Goal: Information Seeking & Learning: Learn about a topic

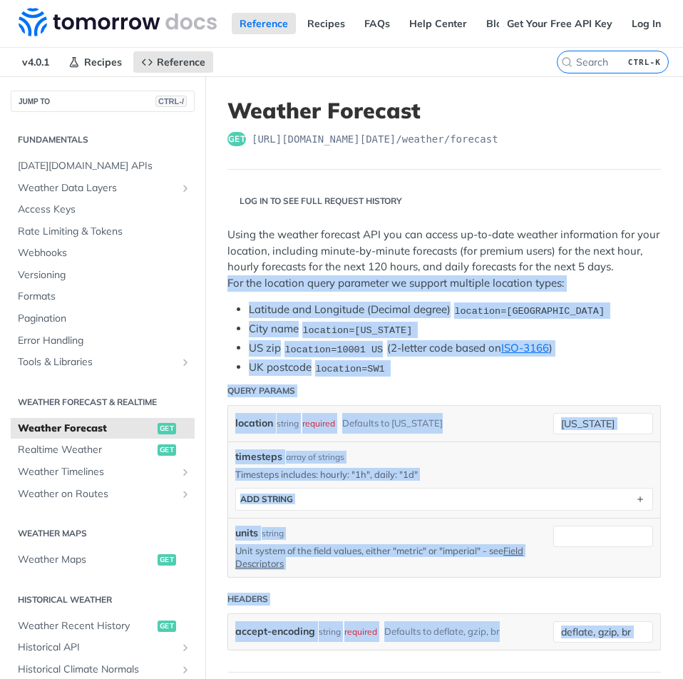
click at [400, 359] on div "Using the weather forecast API you can access up-to-date weather information fo…" at bounding box center [443, 301] width 433 height 149
click at [394, 291] on p "Using the weather forecast API you can access up-to-date weather information fo…" at bounding box center [443, 259] width 433 height 64
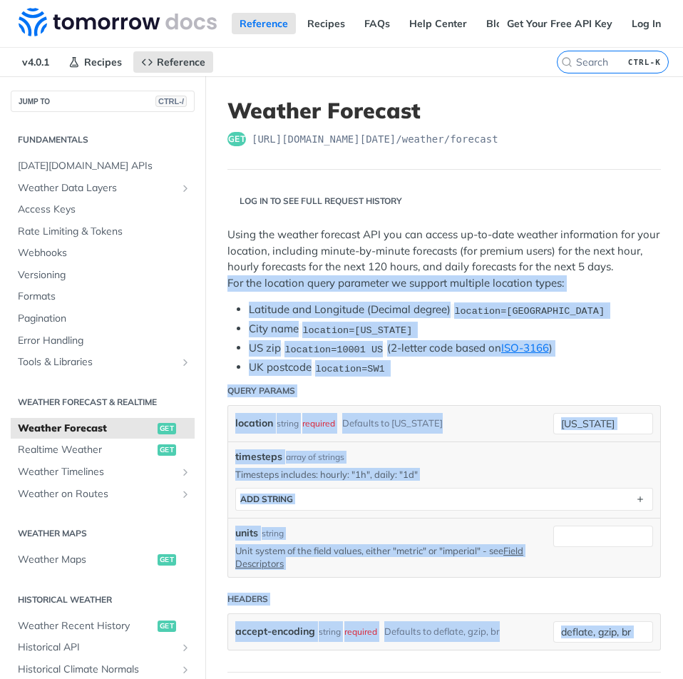
click at [386, 291] on p "Using the weather forecast API you can access up-to-date weather information fo…" at bounding box center [443, 259] width 433 height 64
click at [355, 291] on p "Using the weather forecast API you can access up-to-date weather information fo…" at bounding box center [443, 259] width 433 height 64
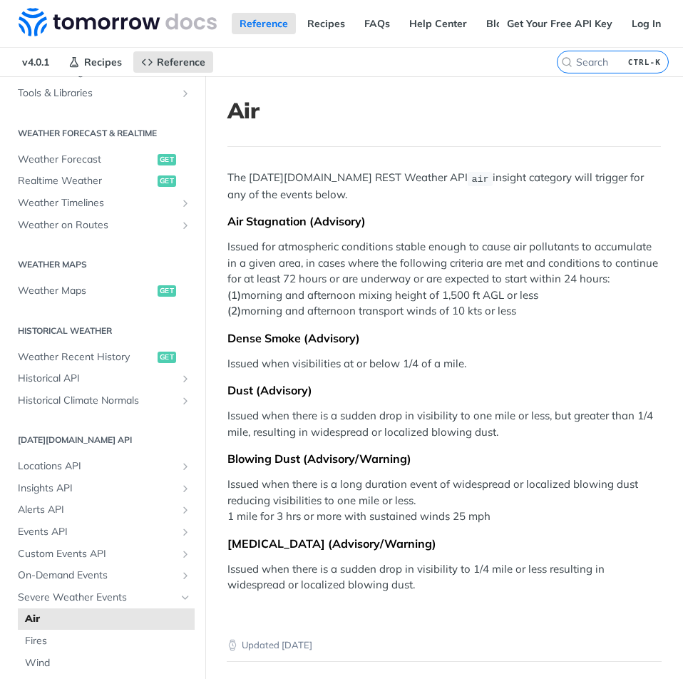
click at [313, 164] on article "Air The Tomorrow.io REST Weather API air insight category will trigger for any …" at bounding box center [444, 345] width 478 height 538
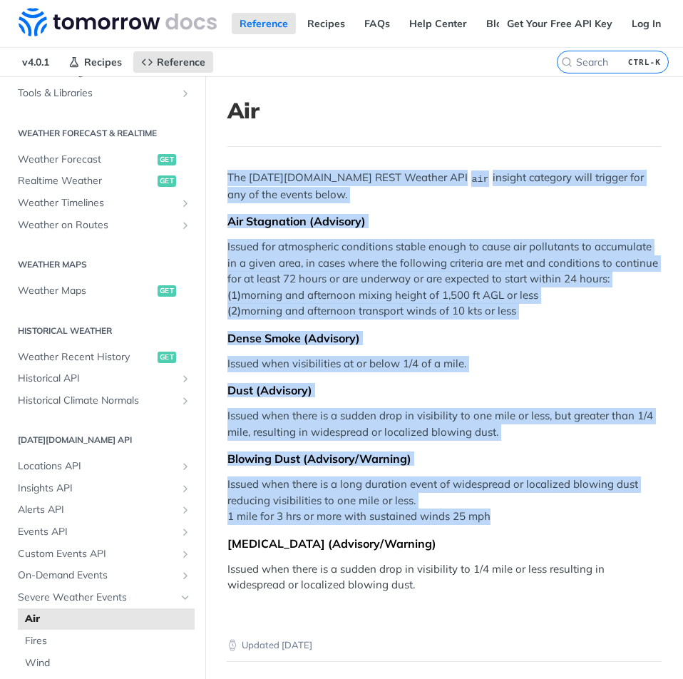
drag, startPoint x: 313, startPoint y: 164, endPoint x: 439, endPoint y: 531, distance: 388.3
click at [439, 531] on article "Air The Tomorrow.io REST Weather API air insight category will trigger for any …" at bounding box center [444, 345] width 478 height 538
click at [439, 525] on p "Issued when there is a long duration event of widespread or localized blowing d…" at bounding box center [443, 500] width 433 height 48
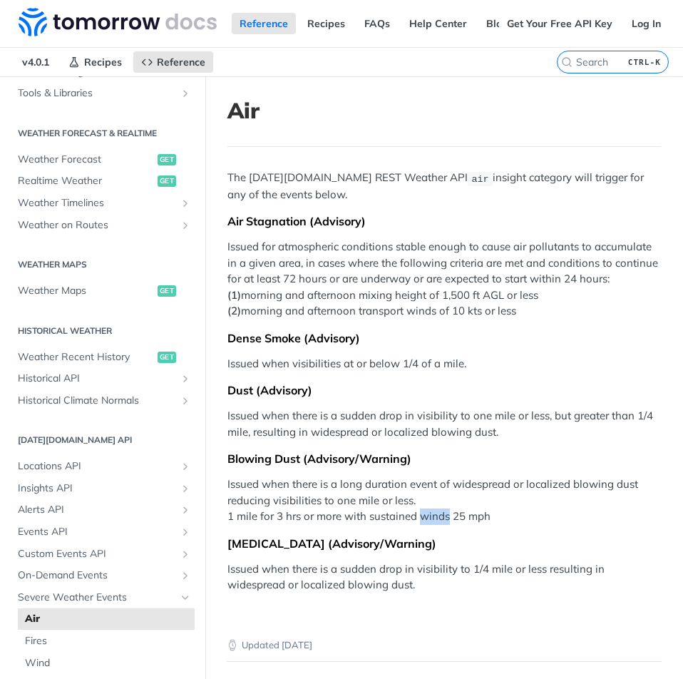
click at [439, 525] on p "Issued when there is a long duration event of widespread or localized blowing d…" at bounding box center [443, 500] width 433 height 48
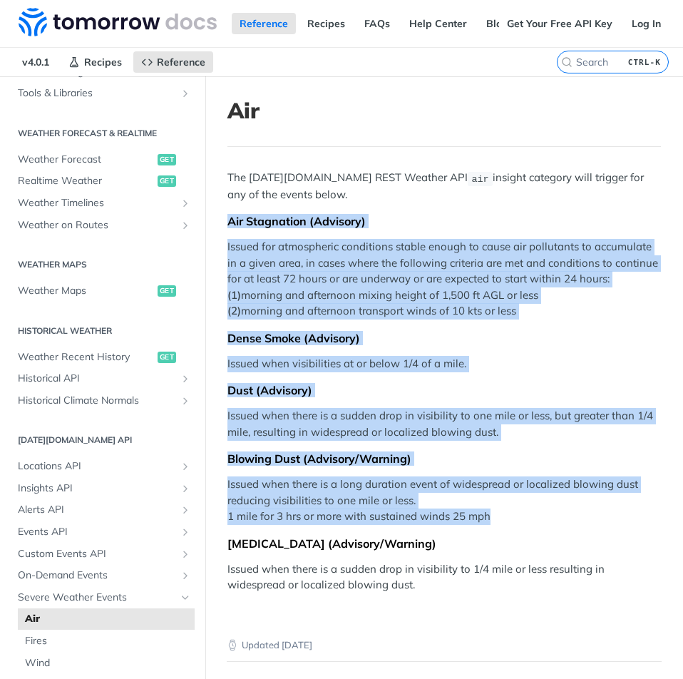
drag, startPoint x: 439, startPoint y: 531, endPoint x: 399, endPoint y: 200, distance: 333.2
click at [399, 200] on div "The Tomorrow.io REST Weather API air insight category will trigger for any of t…" at bounding box center [443, 381] width 433 height 423
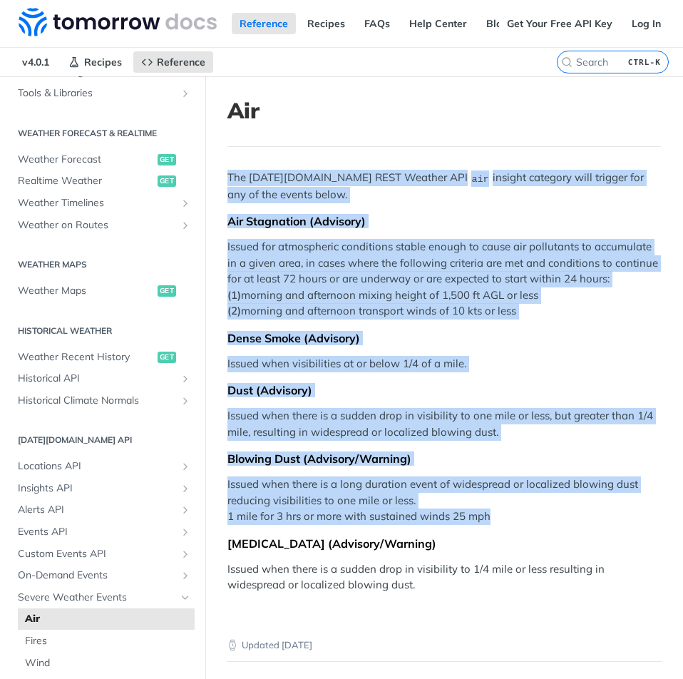
click at [399, 200] on p "The Tomorrow.io REST Weather API air insight category will trigger for any of t…" at bounding box center [443, 186] width 433 height 33
